Goal: Information Seeking & Learning: Find specific page/section

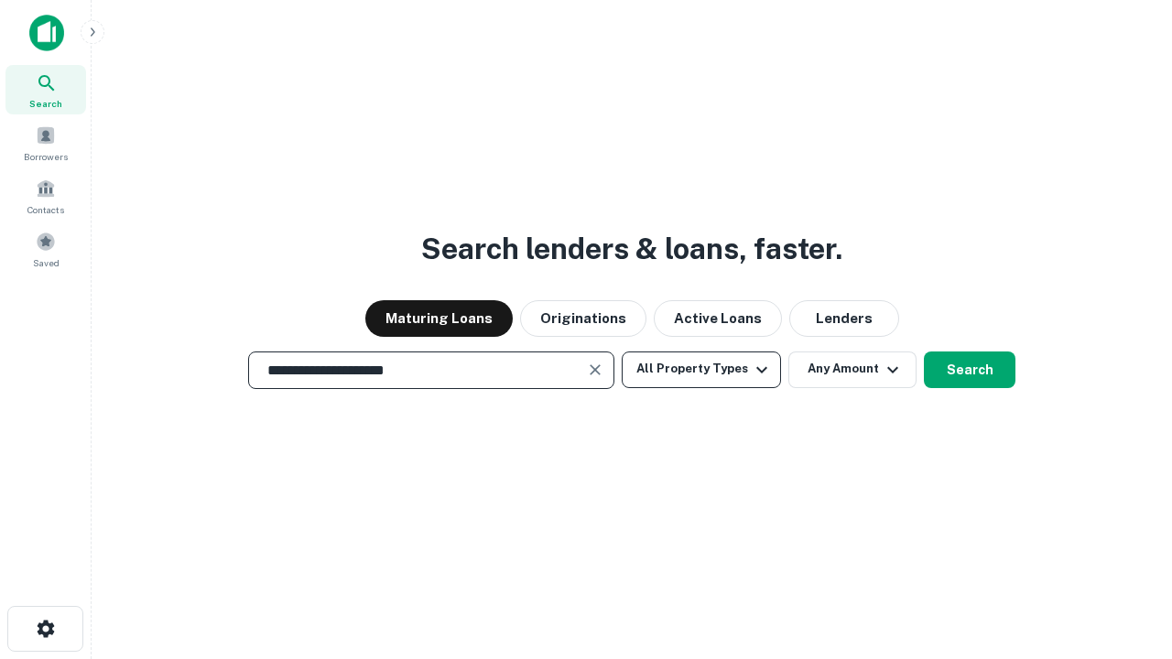
type input "**********"
click at [702, 369] on button "All Property Types" at bounding box center [701, 370] width 159 height 37
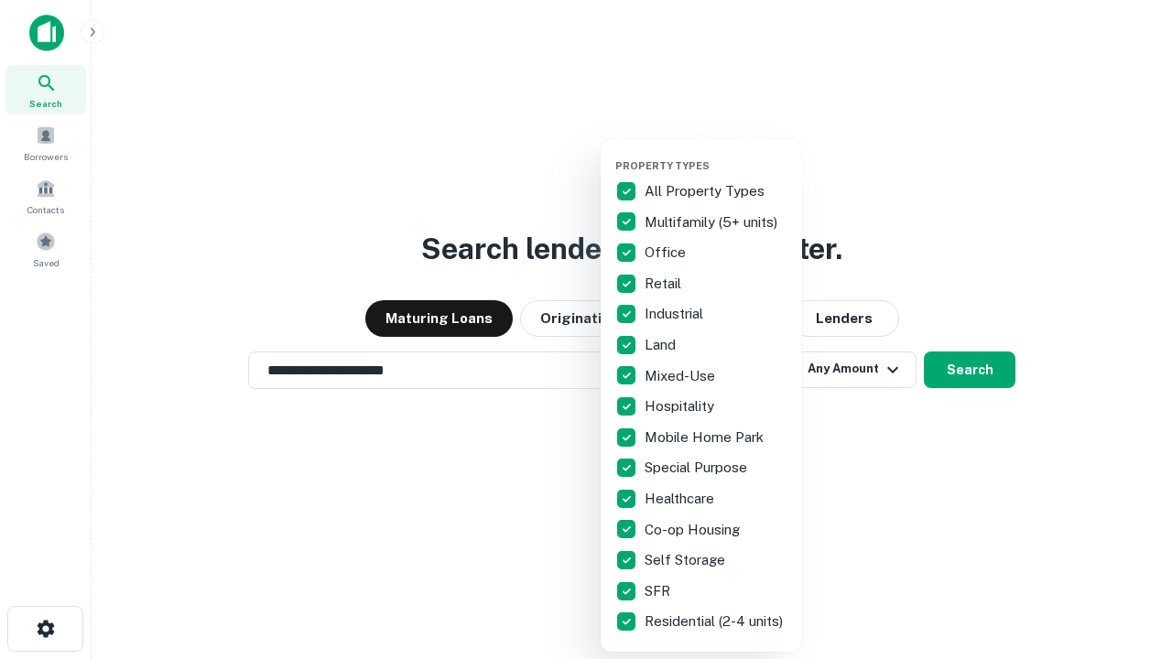
click at [716, 154] on button "button" at bounding box center [716, 154] width 202 height 1
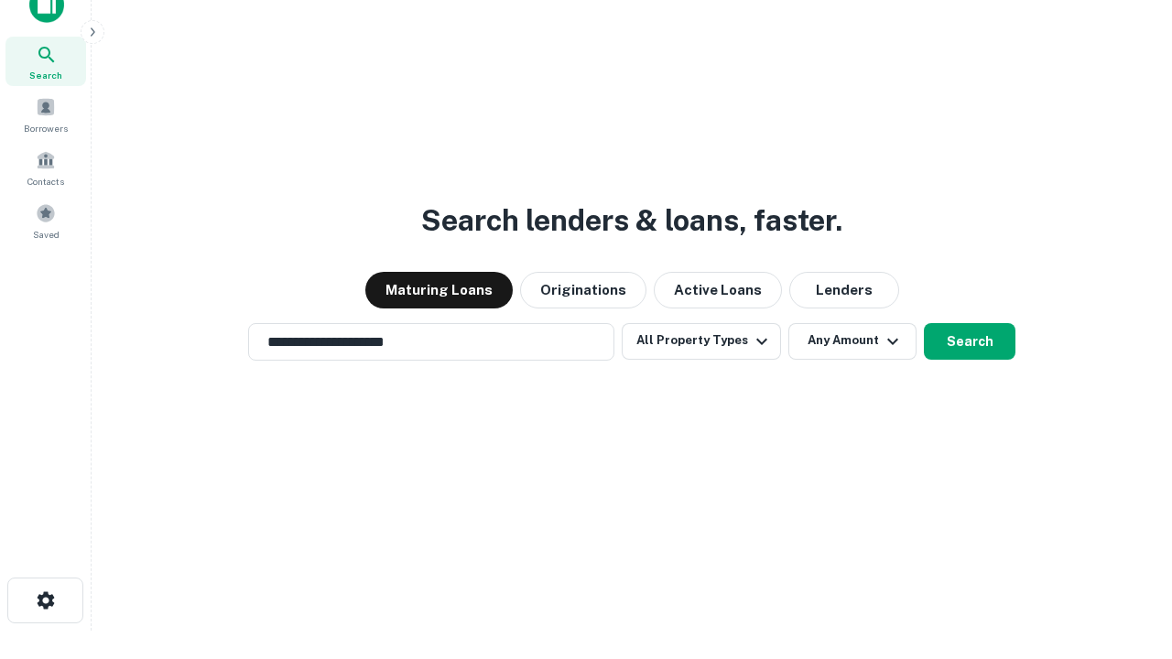
scroll to position [11, 221]
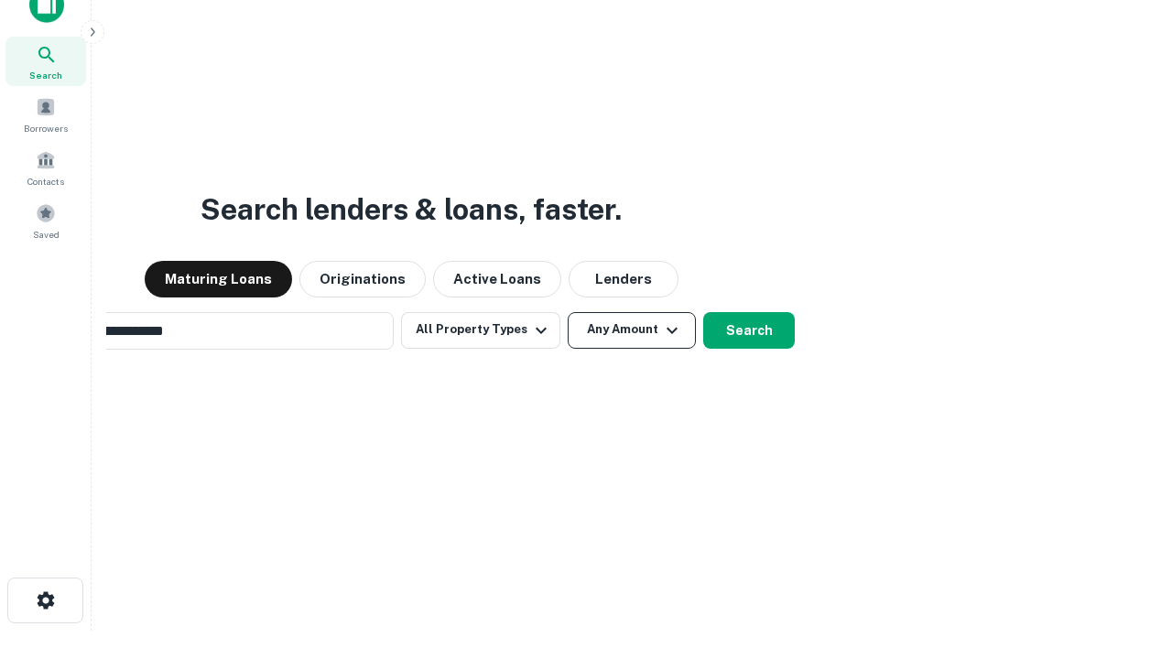
click at [568, 312] on button "Any Amount" at bounding box center [632, 330] width 128 height 37
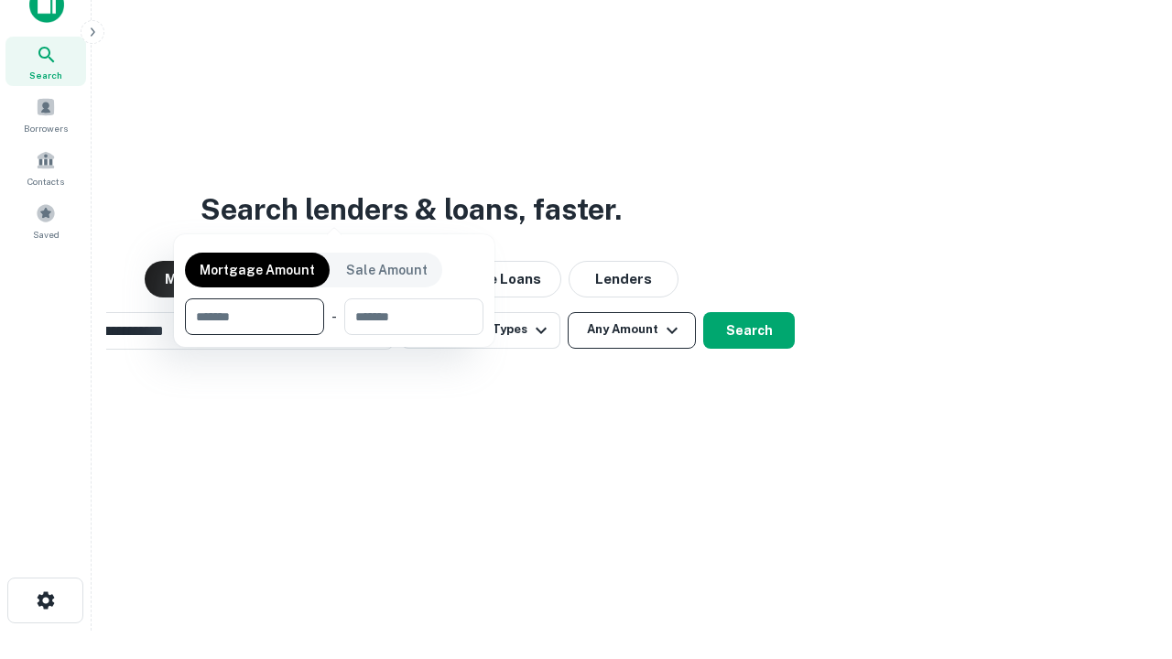
scroll to position [29, 0]
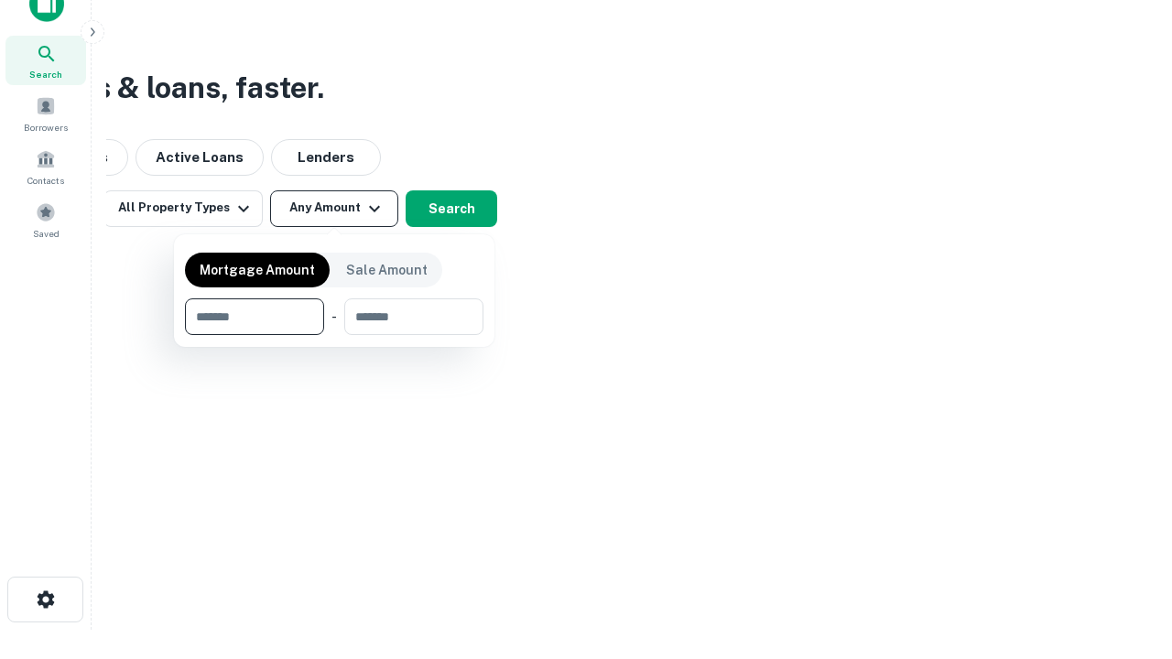
type input "*******"
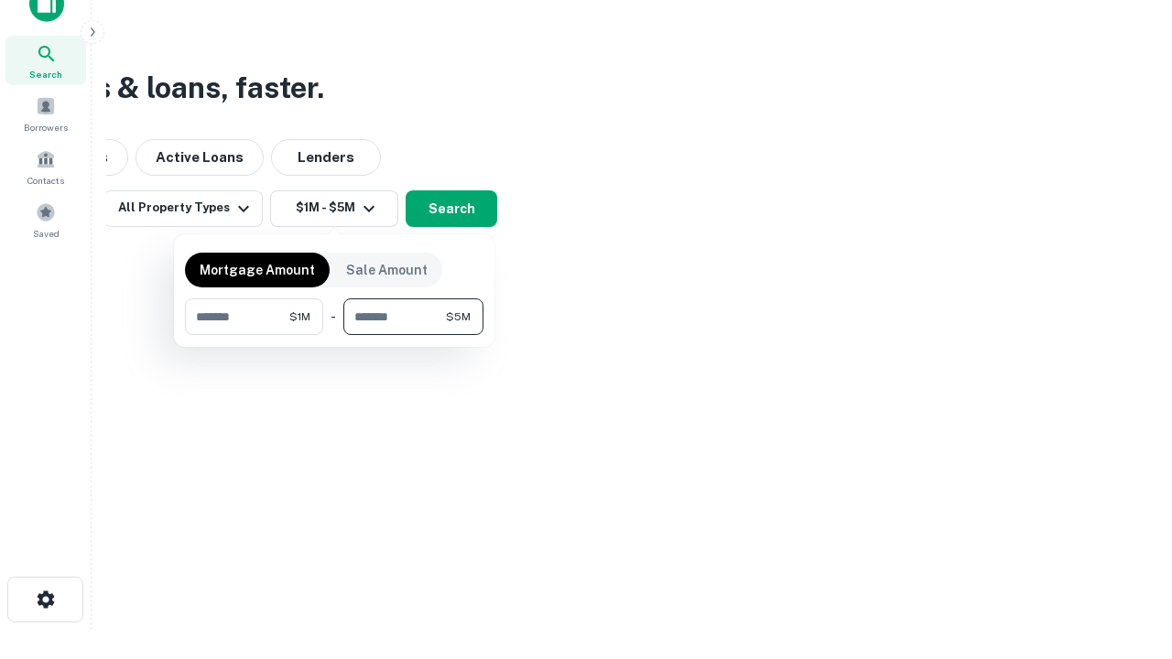
type input "*******"
click at [334, 335] on button "button" at bounding box center [334, 335] width 299 height 1
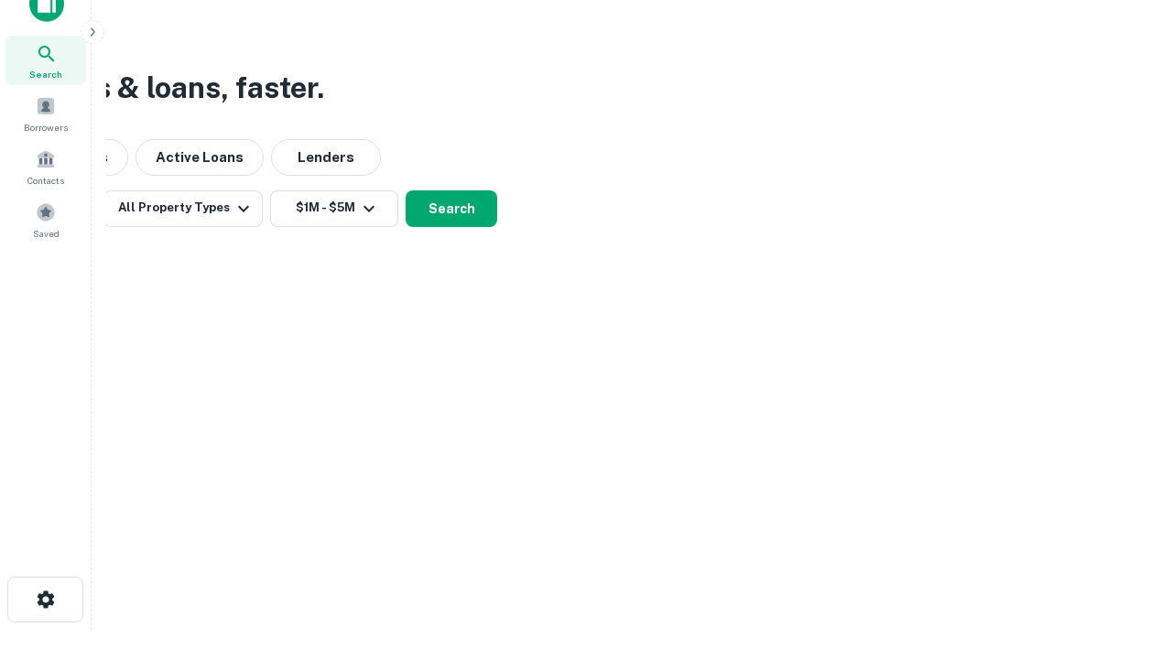
scroll to position [28, 0]
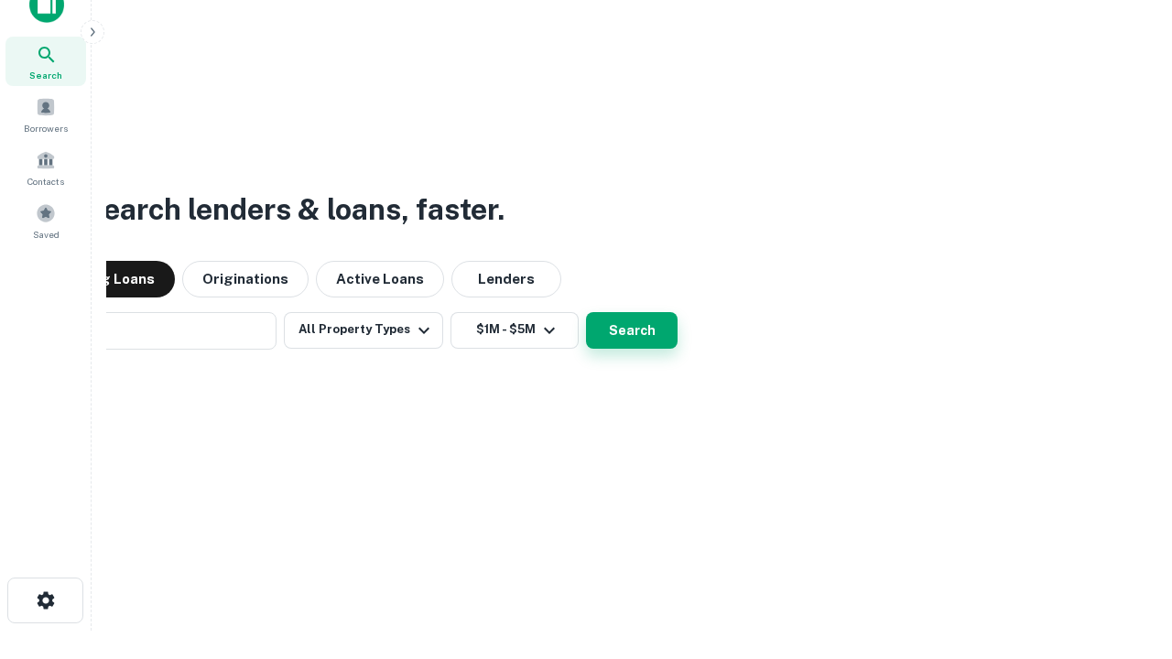
click at [586, 312] on button "Search" at bounding box center [632, 330] width 92 height 37
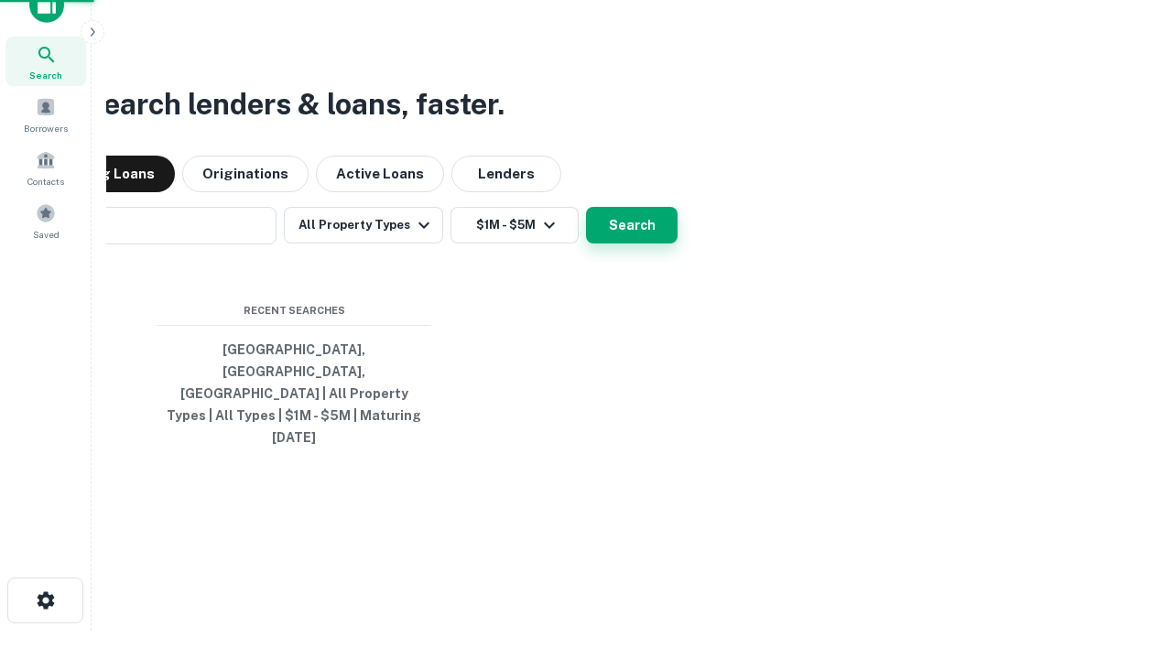
scroll to position [29, 0]
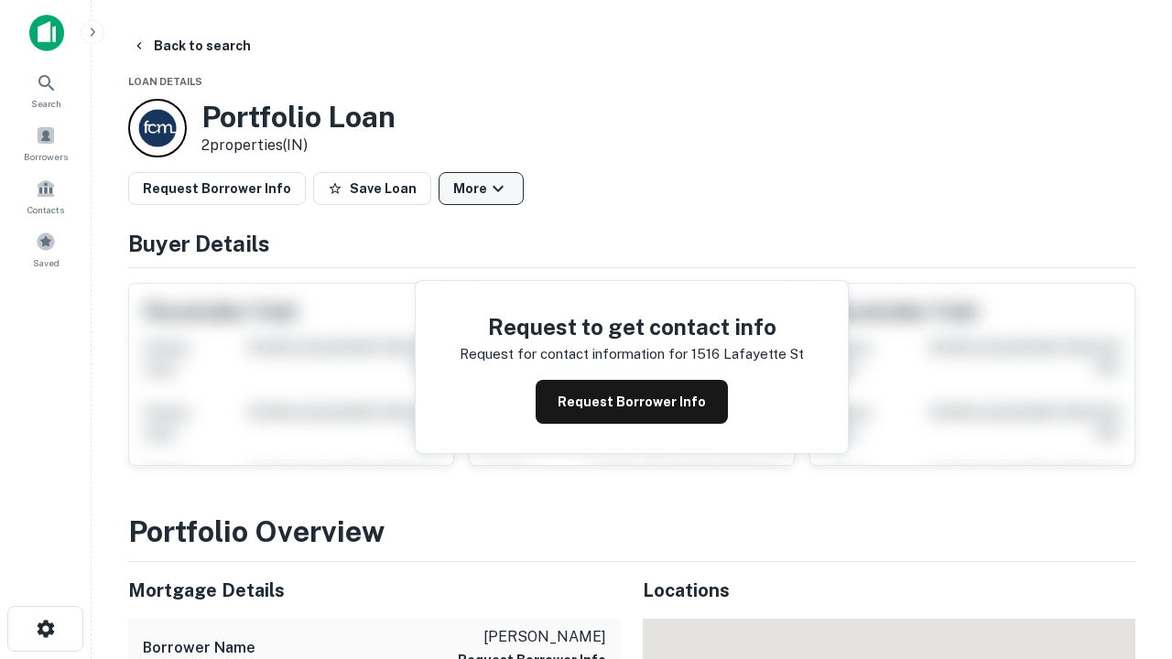
click at [481, 189] on button "More" at bounding box center [481, 188] width 85 height 33
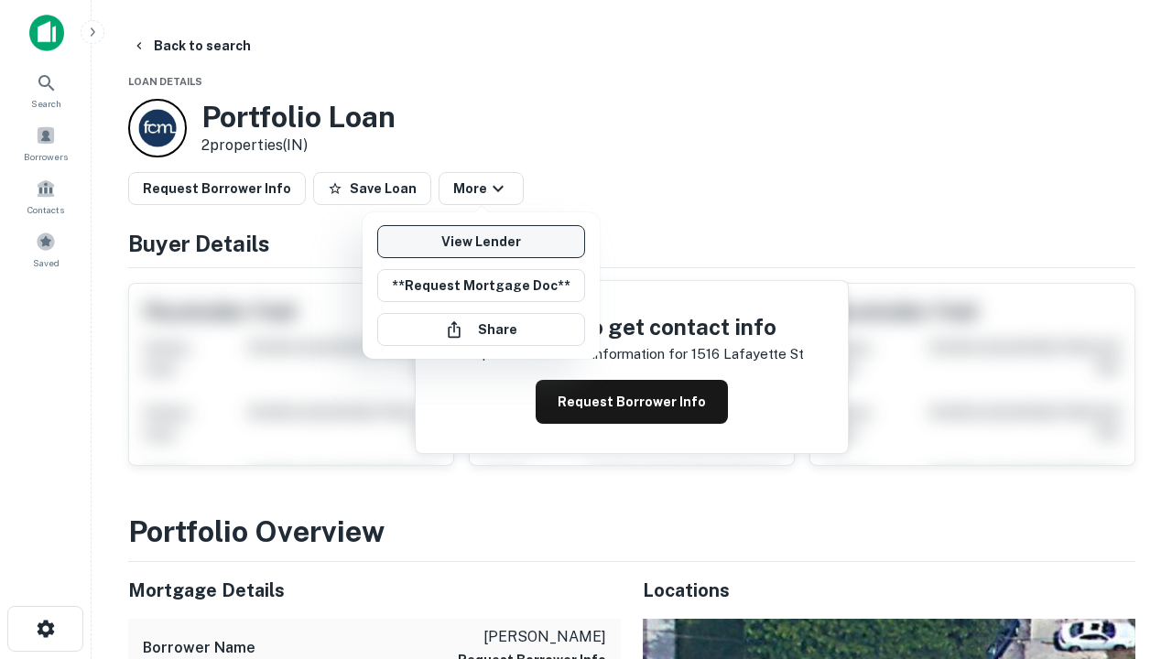
click at [481, 242] on link "View Lender" at bounding box center [481, 241] width 208 height 33
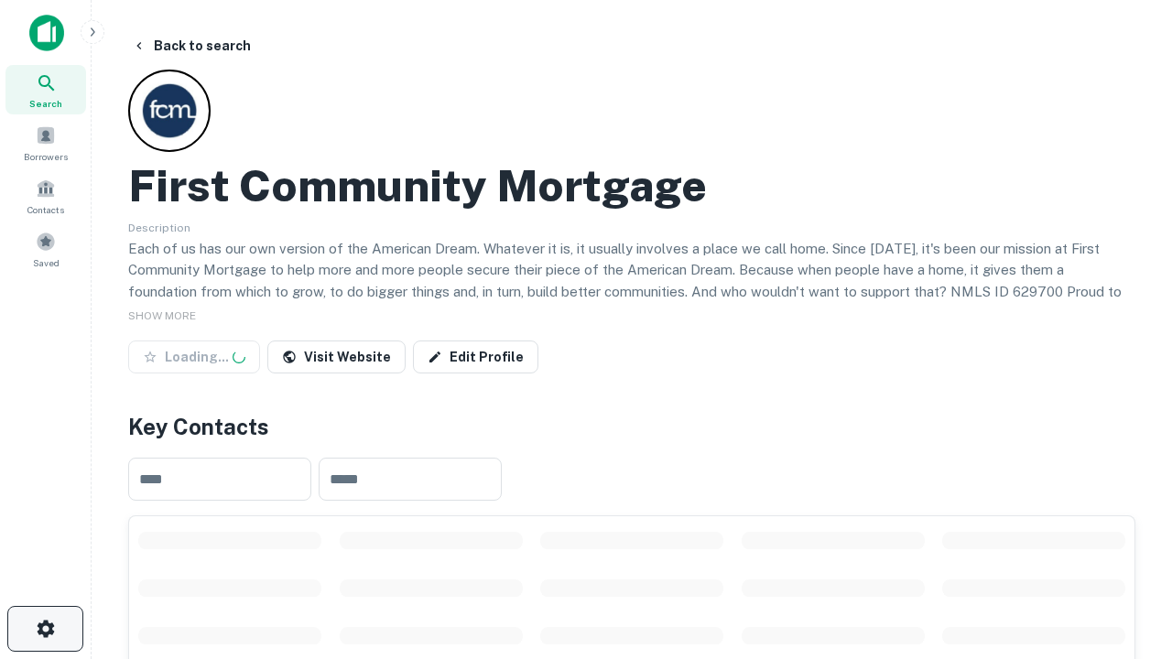
click at [45, 629] on icon "button" at bounding box center [46, 629] width 22 height 22
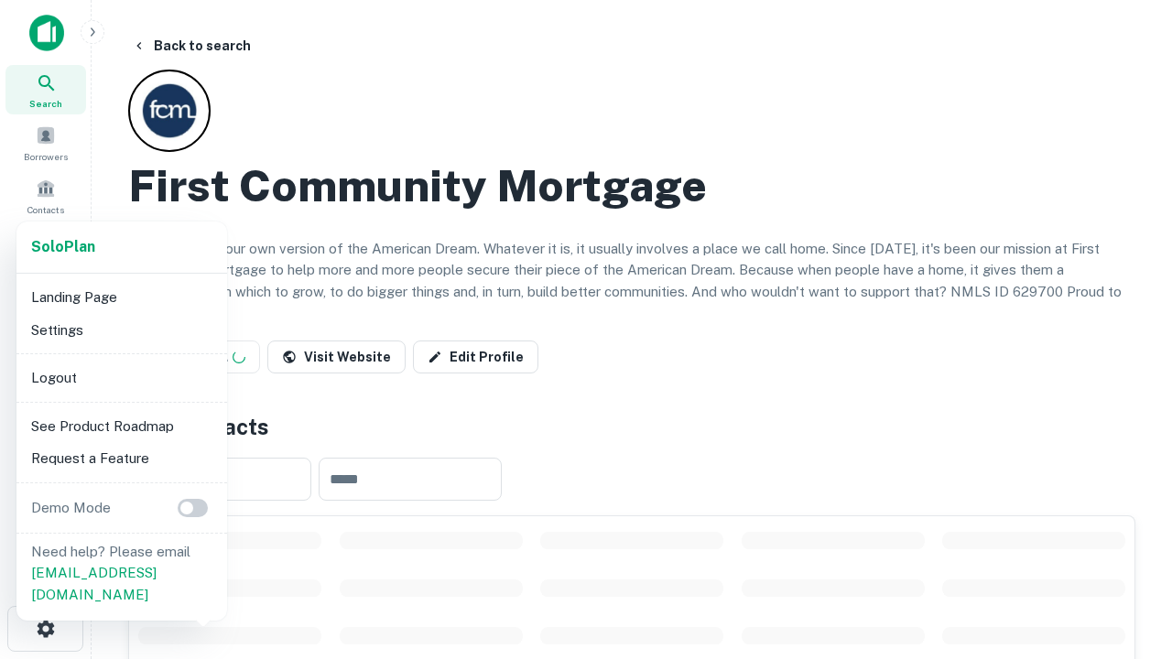
click at [121, 377] on li "Logout" at bounding box center [122, 378] width 196 height 33
